Goal: Information Seeking & Learning: Learn about a topic

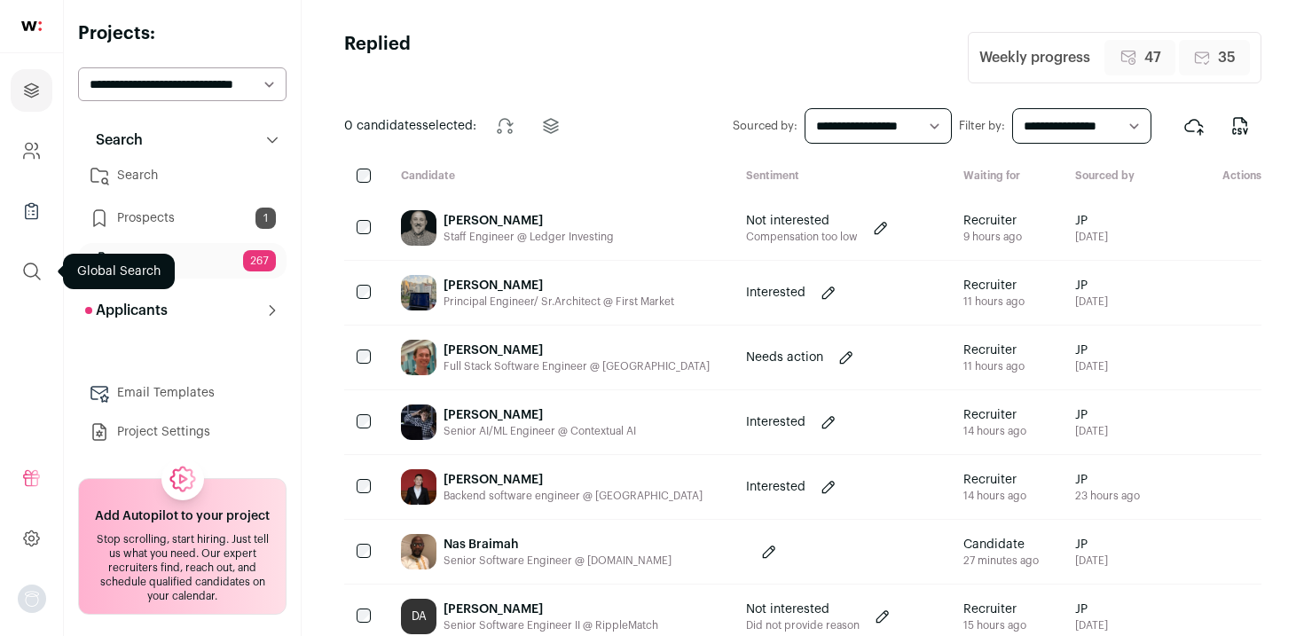
click at [38, 268] on icon "submit" at bounding box center [31, 271] width 21 height 21
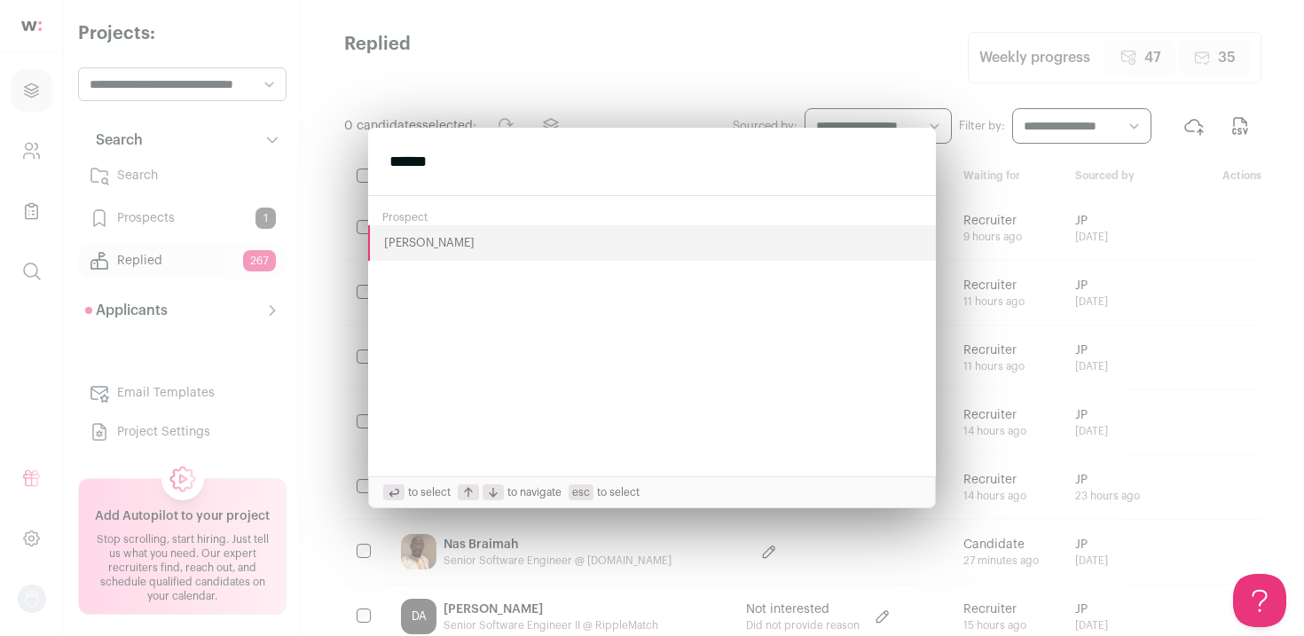
type input "******"
click at [428, 247] on button "[PERSON_NAME]" at bounding box center [652, 242] width 568 height 35
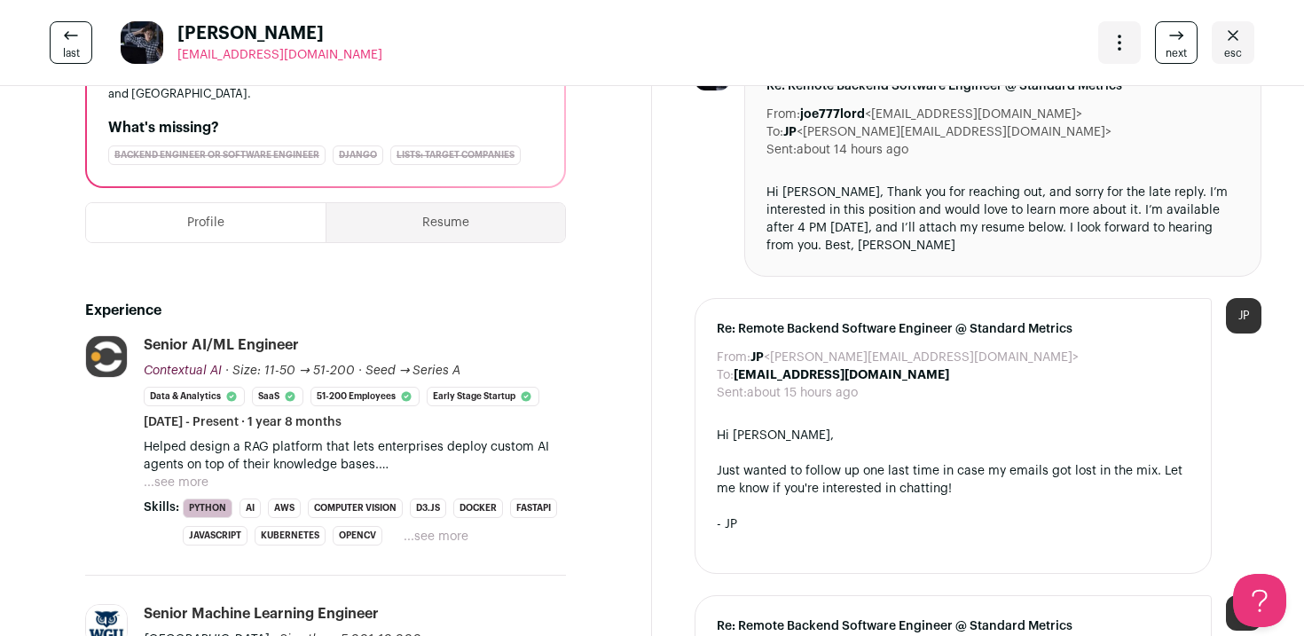
scroll to position [411, 0]
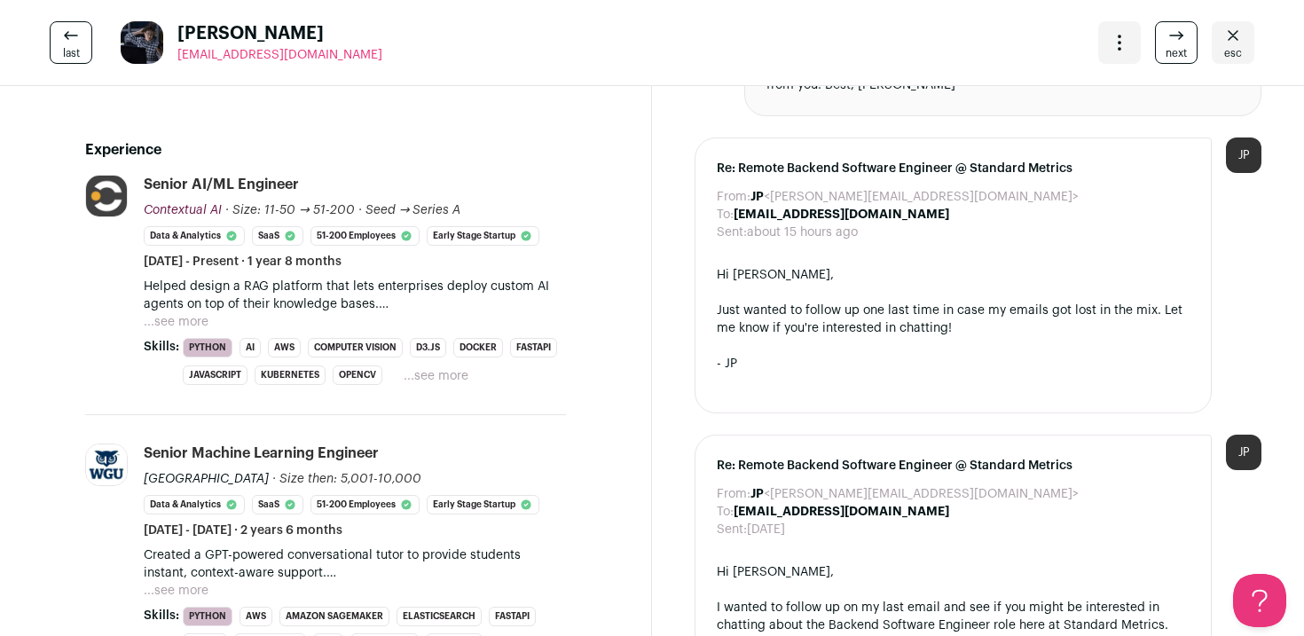
click at [369, 311] on p "Helped design a RAG platform that lets enterprises deploy custom AI agents on t…" at bounding box center [355, 295] width 422 height 35
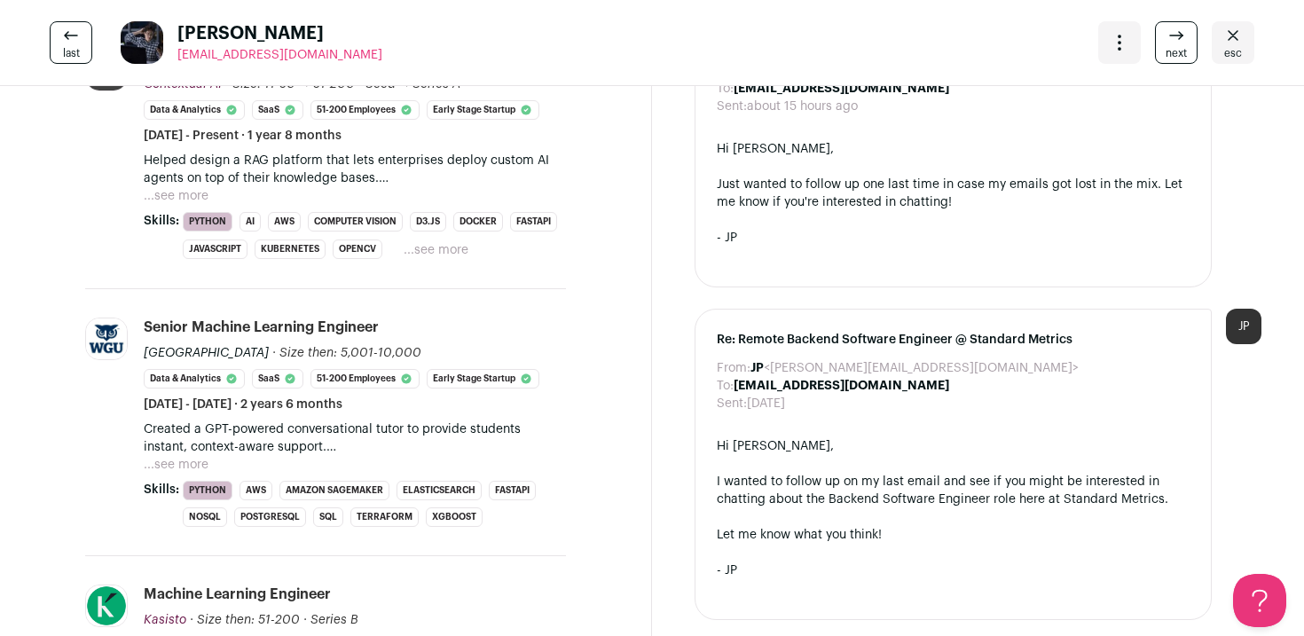
scroll to position [539, 0]
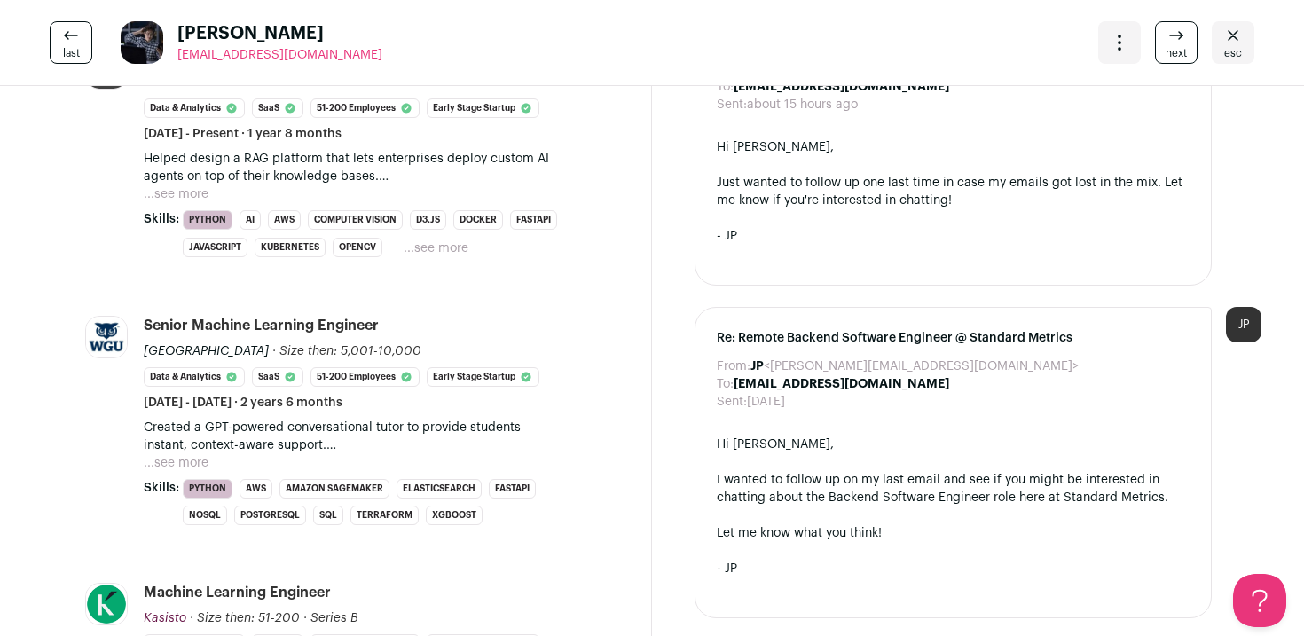
click at [188, 200] on button "...see more" at bounding box center [176, 194] width 65 height 18
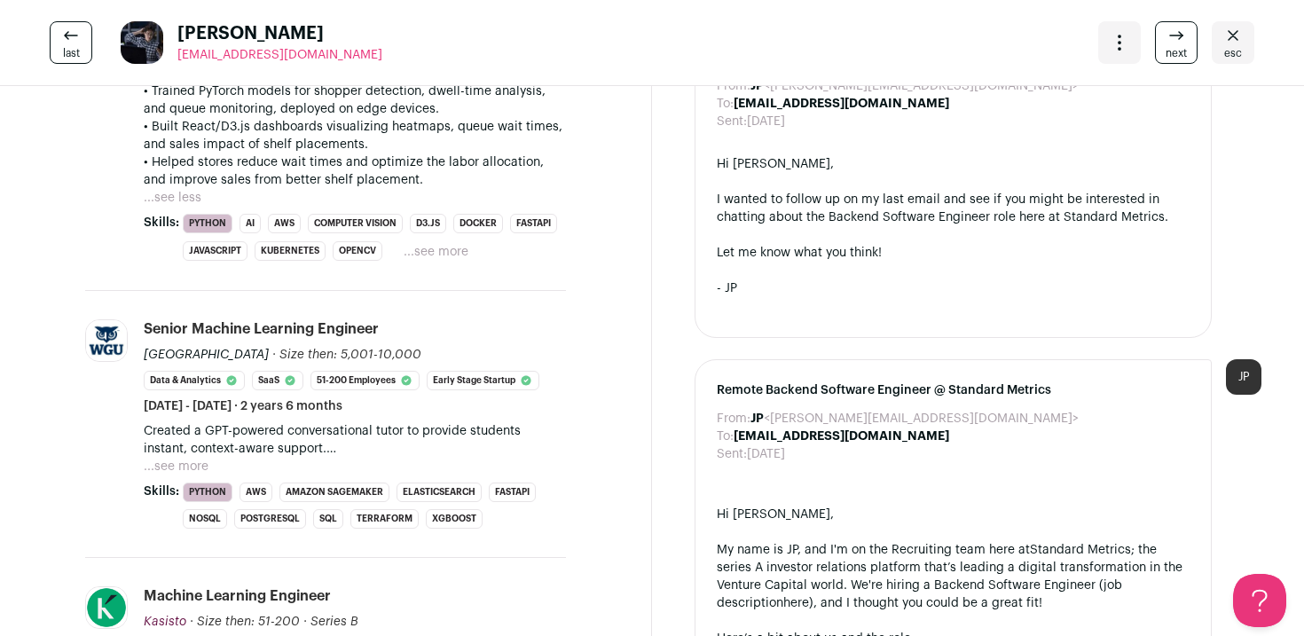
scroll to position [900, 0]
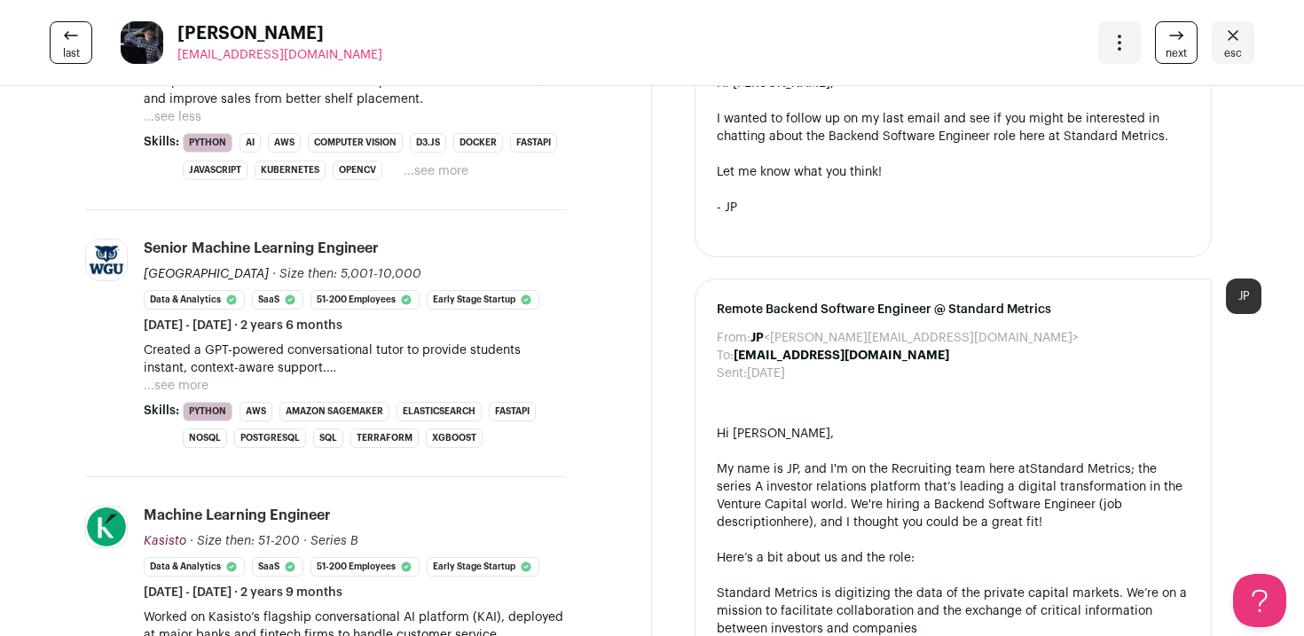
click at [194, 382] on button "...see more" at bounding box center [176, 386] width 65 height 18
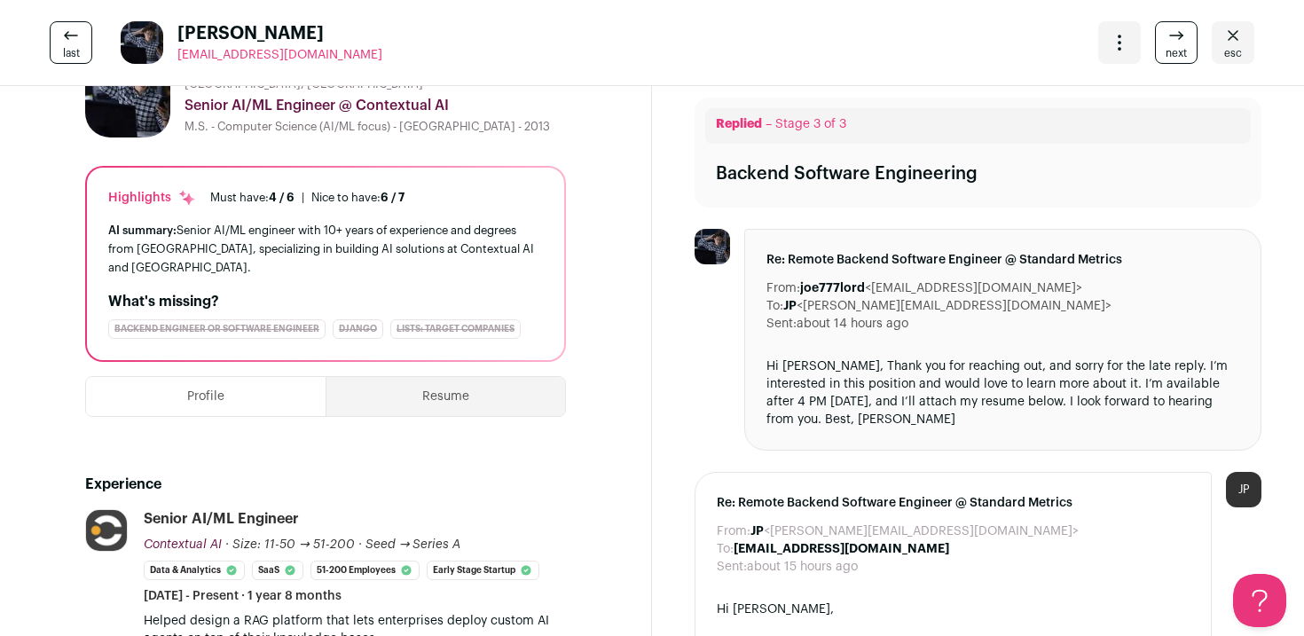
scroll to position [0, 0]
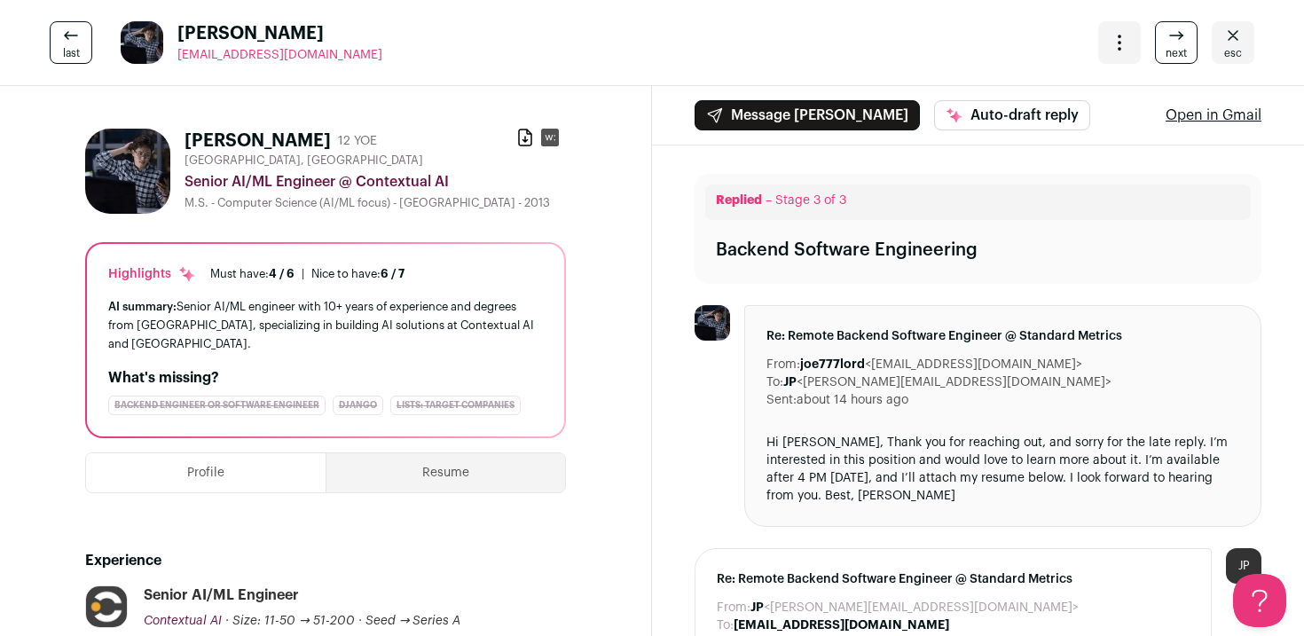
click at [139, 177] on img at bounding box center [127, 171] width 85 height 85
